Goal: Navigation & Orientation: Find specific page/section

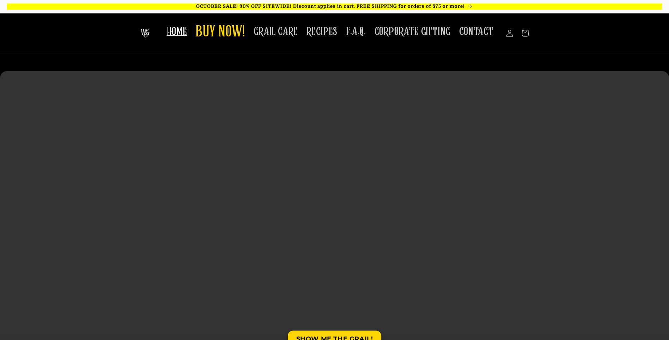
click at [184, 35] on span "HOME" at bounding box center [177, 32] width 20 height 14
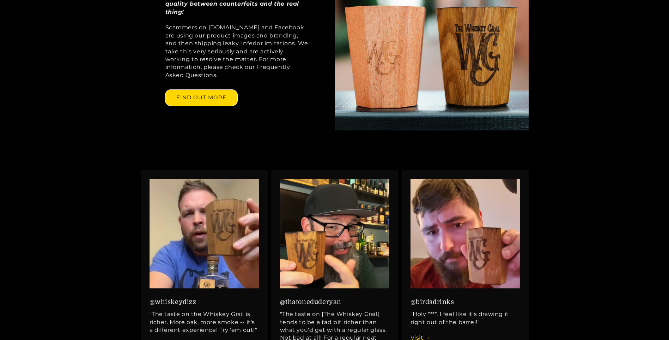
scroll to position [706, 0]
